Goal: Ask a question

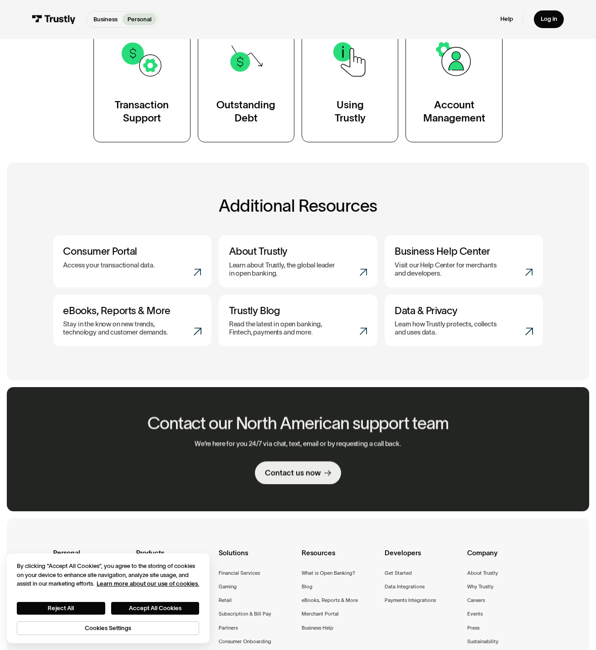
scroll to position [227, 0]
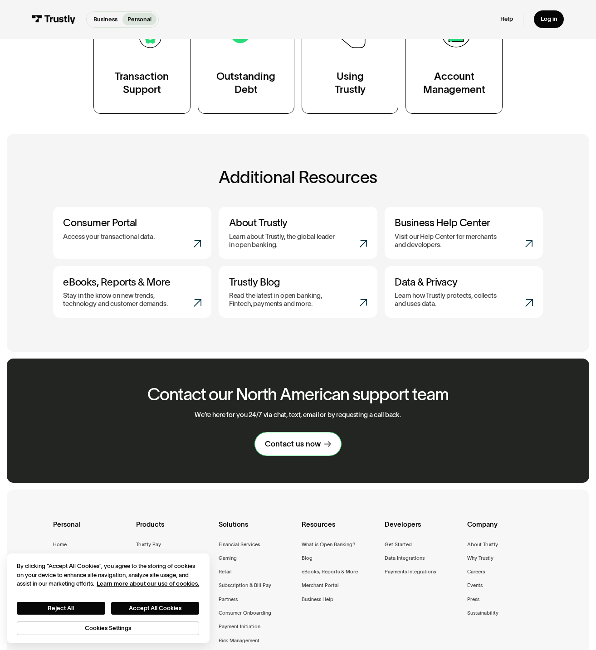
click at [299, 448] on div "Contact us now" at bounding box center [293, 444] width 56 height 10
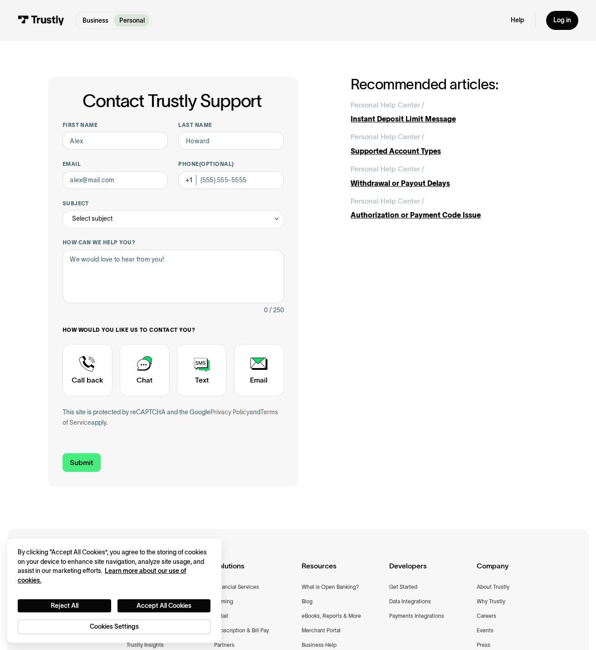
click at [206, 230] on div "First name Last name Email Phone (Optional) Subject Select subject Trustly Repo…" at bounding box center [173, 281] width 221 height 318
click at [206, 220] on div "Select subject" at bounding box center [173, 219] width 221 height 18
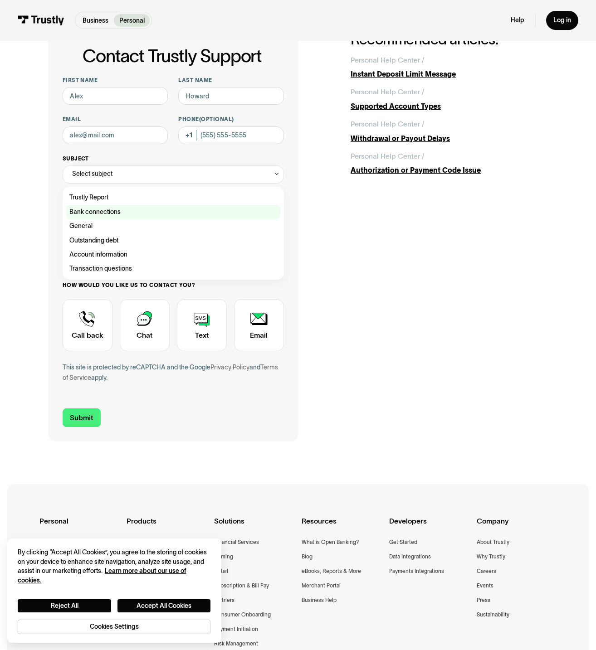
scroll to position [45, 0]
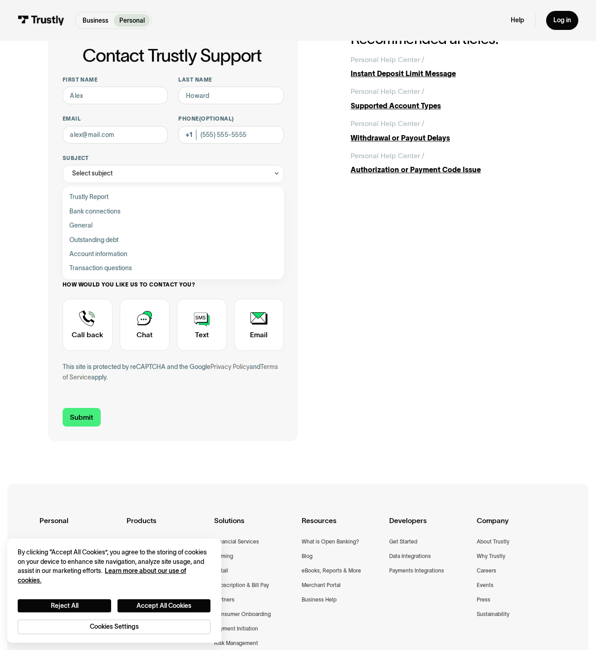
click at [385, 278] on div "Contact Trustly Support First name Last name Email Phone (Optional) Subject Sel…" at bounding box center [298, 236] width 500 height 410
